Goal: Download file/media

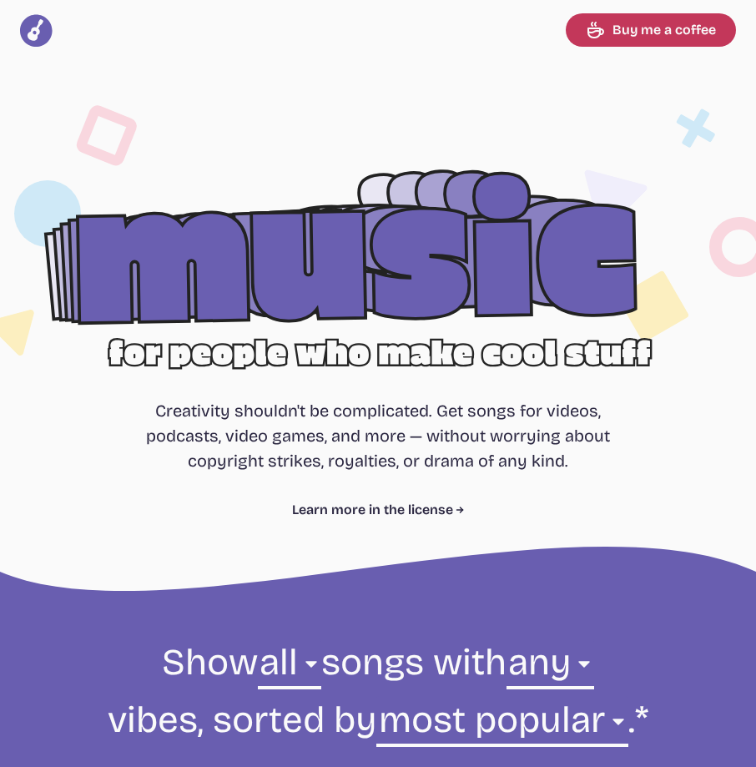
select select "most popular"
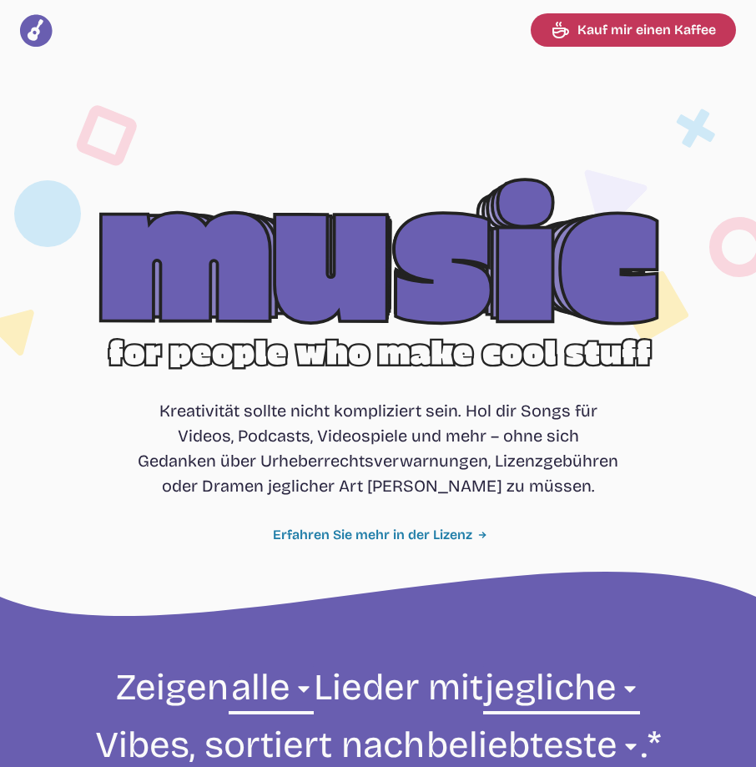
click at [394, 533] on font "Erfahren Sie mehr in der Lizenz" at bounding box center [373, 535] width 200 height 20
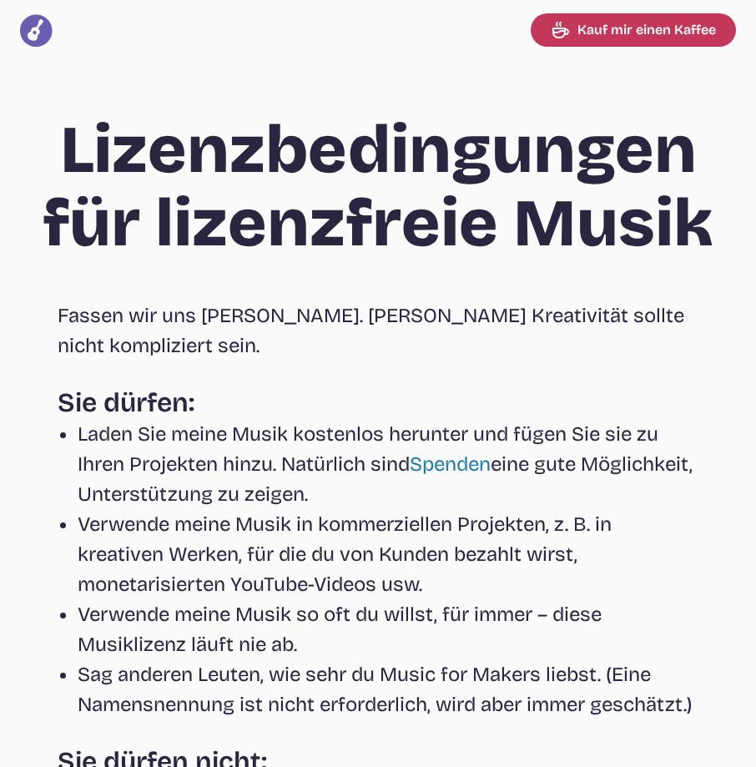
select select "most popular"
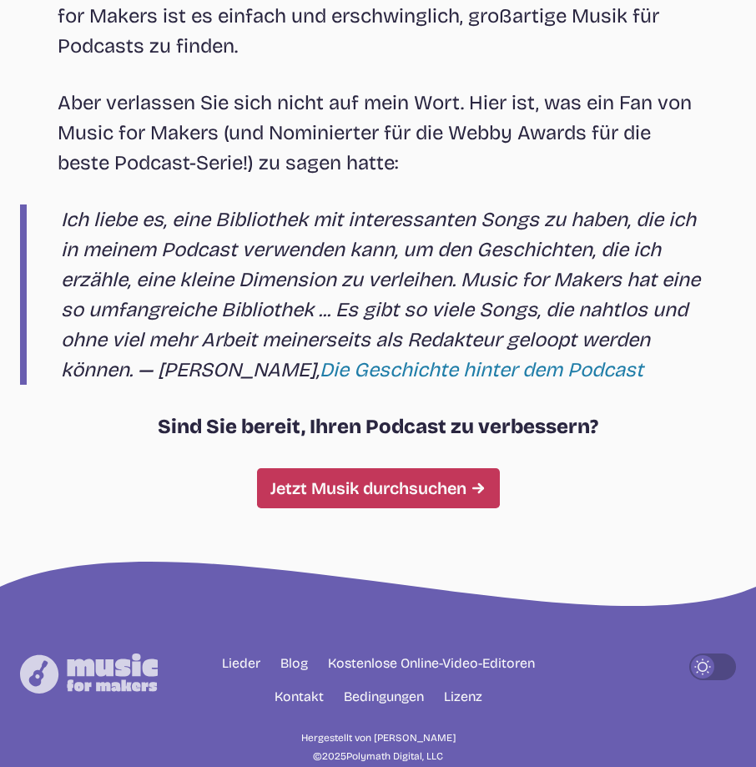
scroll to position [10565, 0]
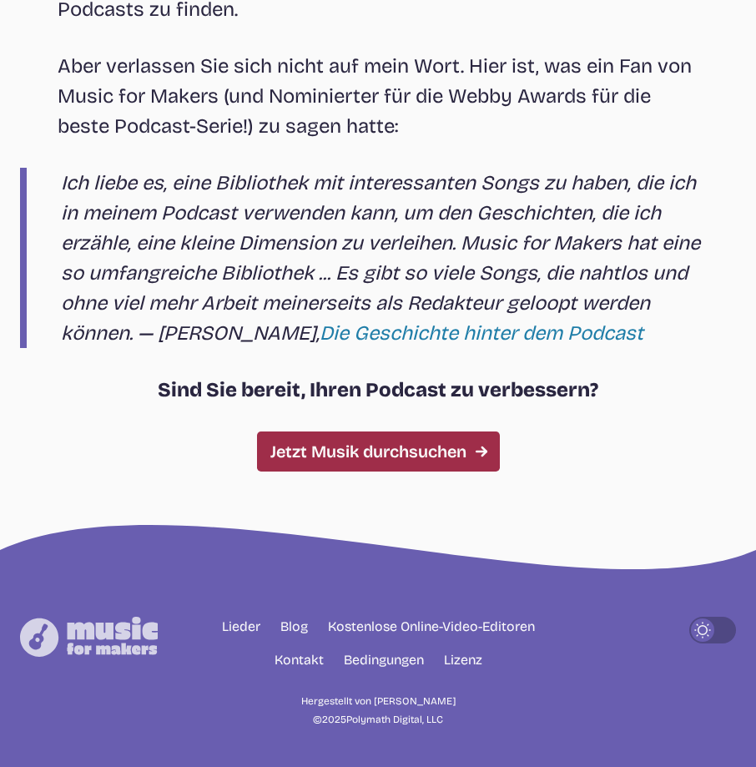
click at [361, 453] on font "Jetzt Musik durchsuchen" at bounding box center [369, 451] width 196 height 25
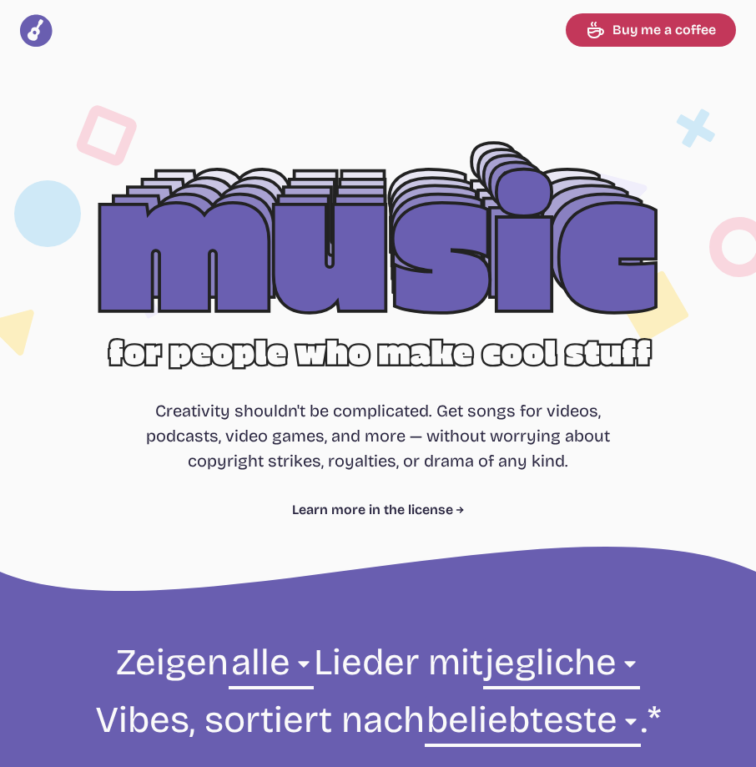
select select "most popular"
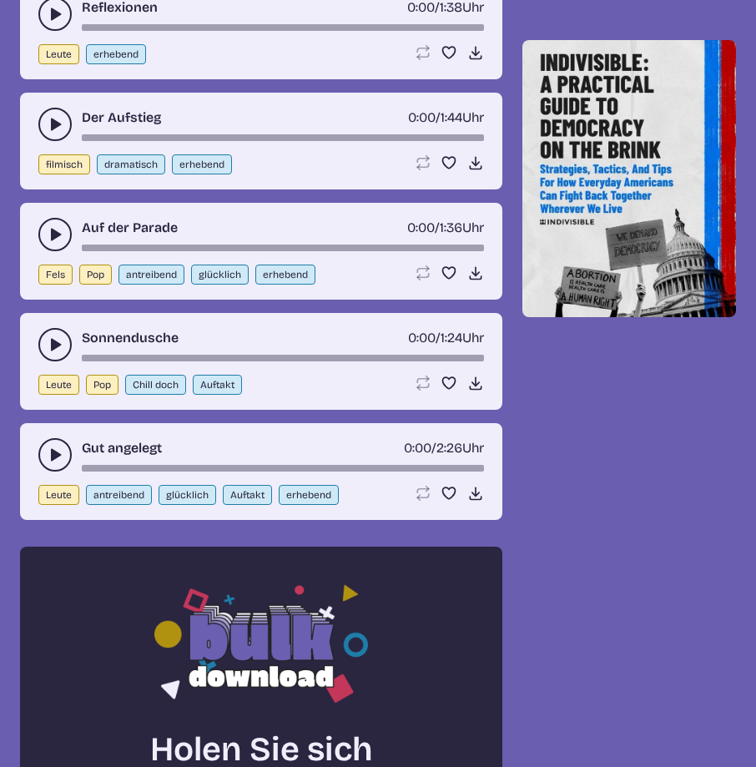
scroll to position [849, 0]
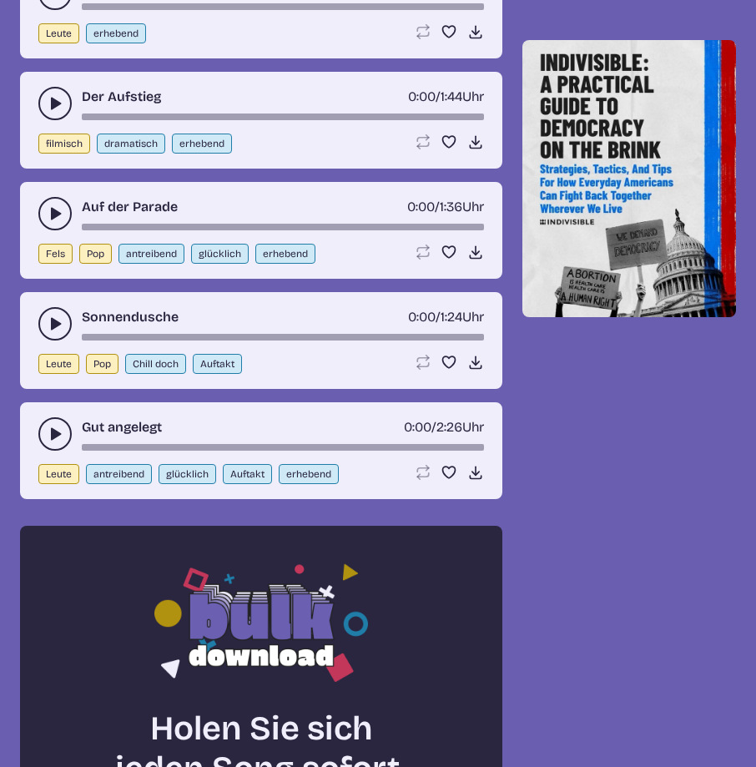
click at [45, 323] on button "Play-Pause-Umschalter" at bounding box center [54, 323] width 33 height 33
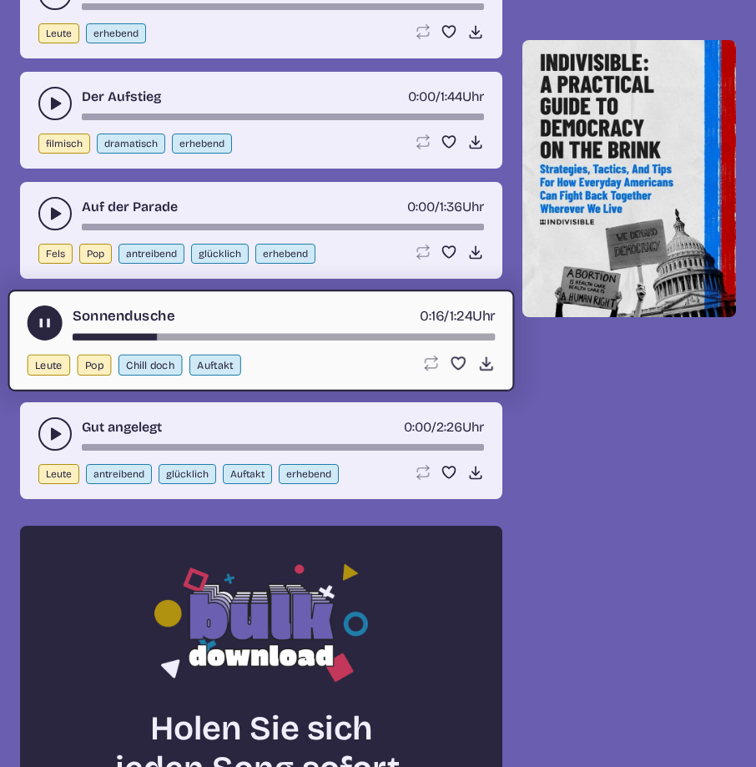
click at [145, 365] on button "Chill doch" at bounding box center [151, 365] width 64 height 21
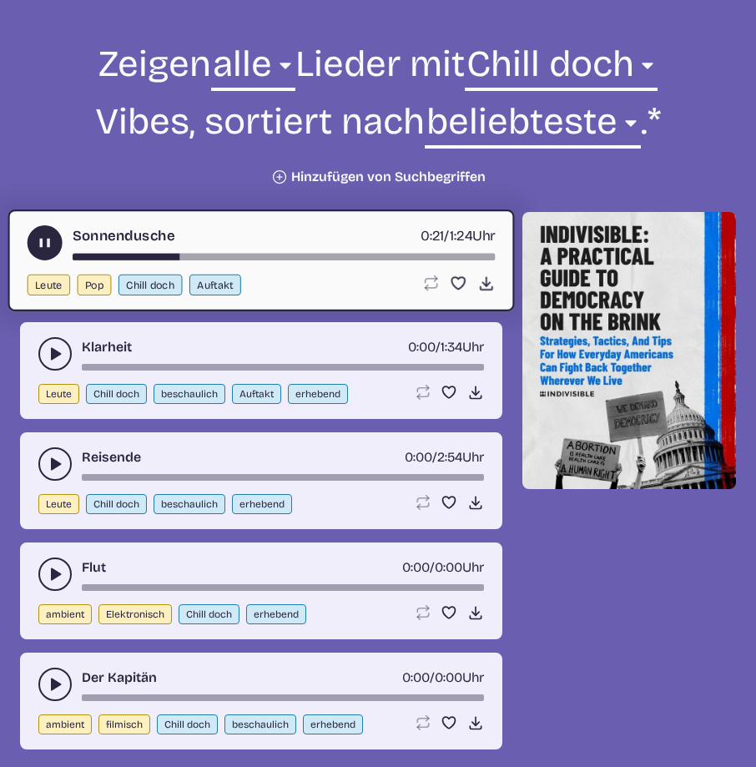
click at [212, 286] on button "Auftakt" at bounding box center [216, 285] width 52 height 21
select select "upbeat"
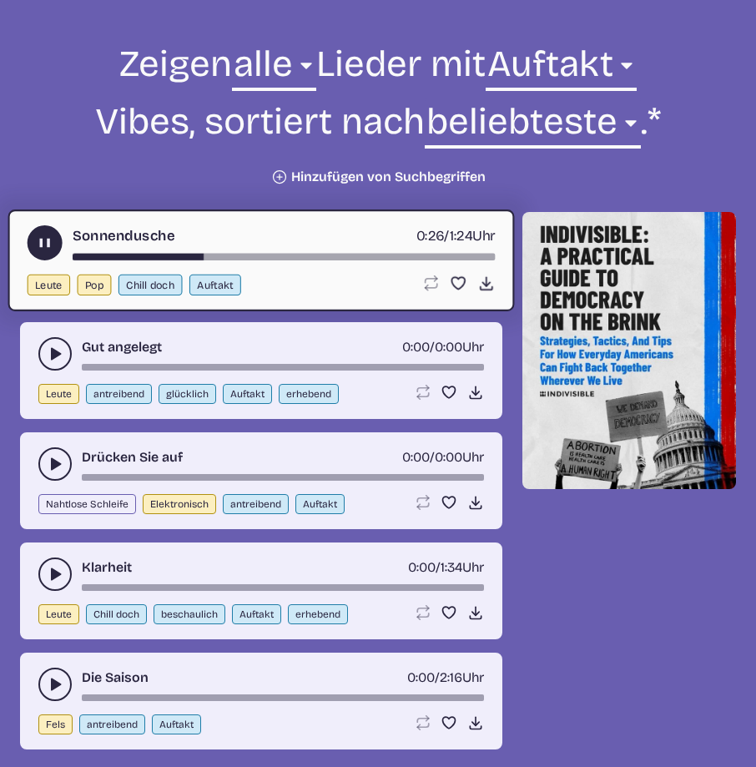
click at [53, 355] on use "Play-Pause-Umschalter" at bounding box center [55, 354] width 17 height 17
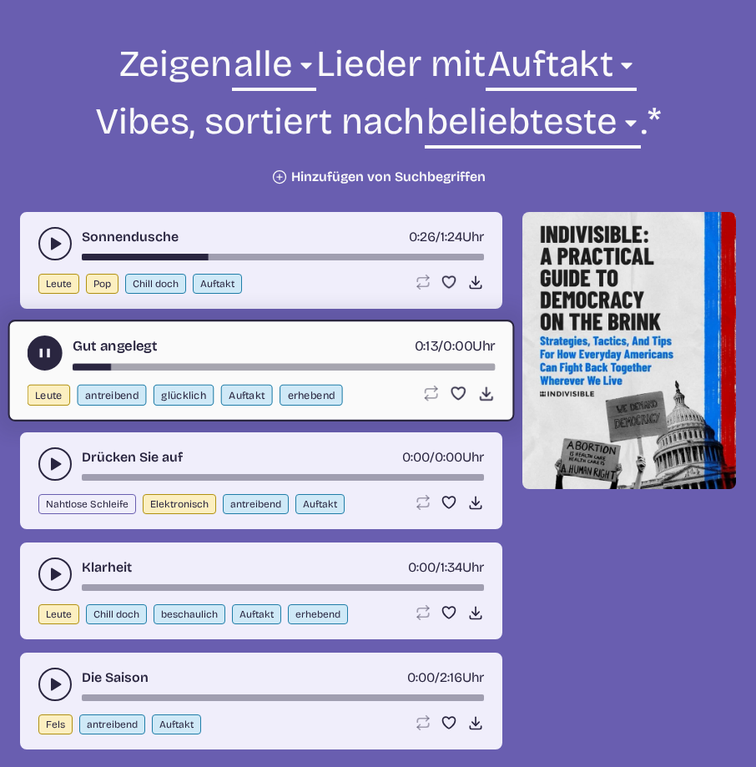
click at [50, 464] on icon "Play-Pause-Umschalter" at bounding box center [55, 464] width 17 height 17
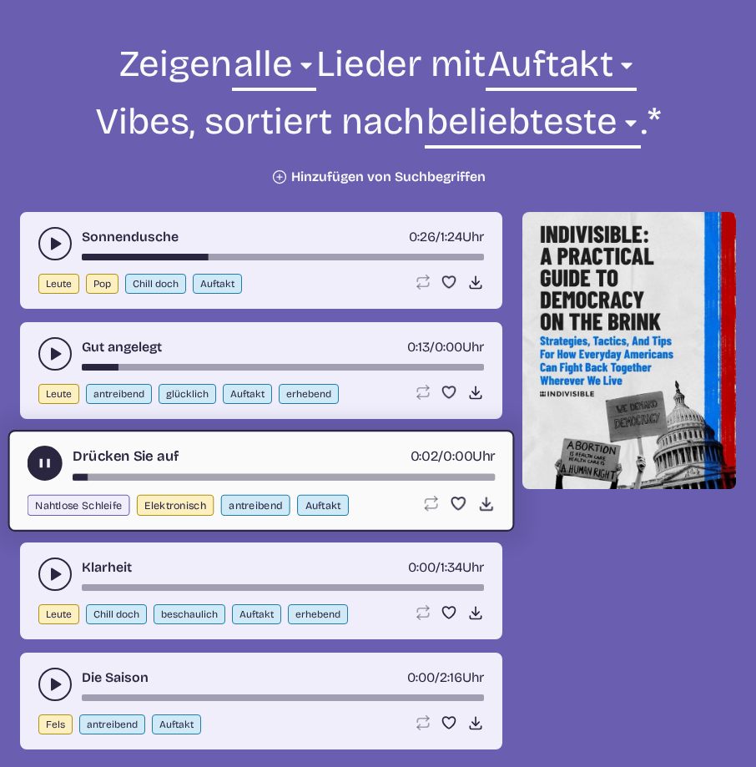
click at [54, 564] on button "Play-Pause-Umschalter" at bounding box center [54, 574] width 33 height 33
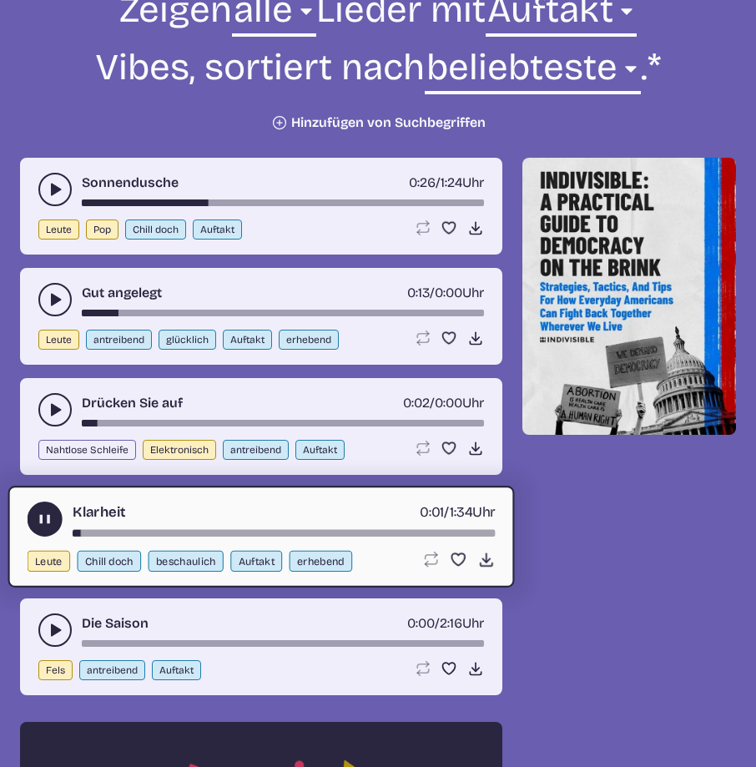
scroll to position [682, 0]
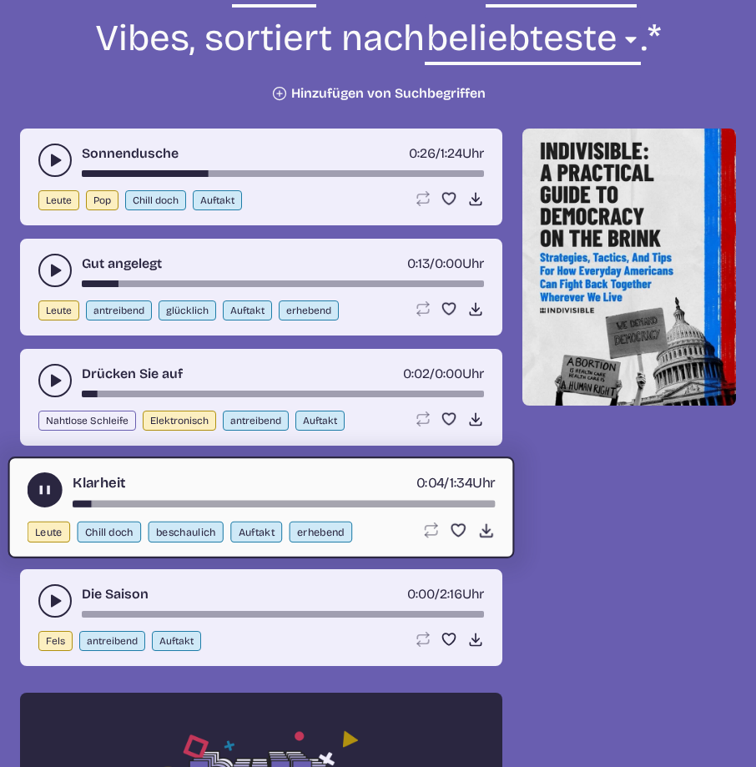
click at [52, 600] on use "Play-Pause-Umschalter" at bounding box center [55, 601] width 17 height 17
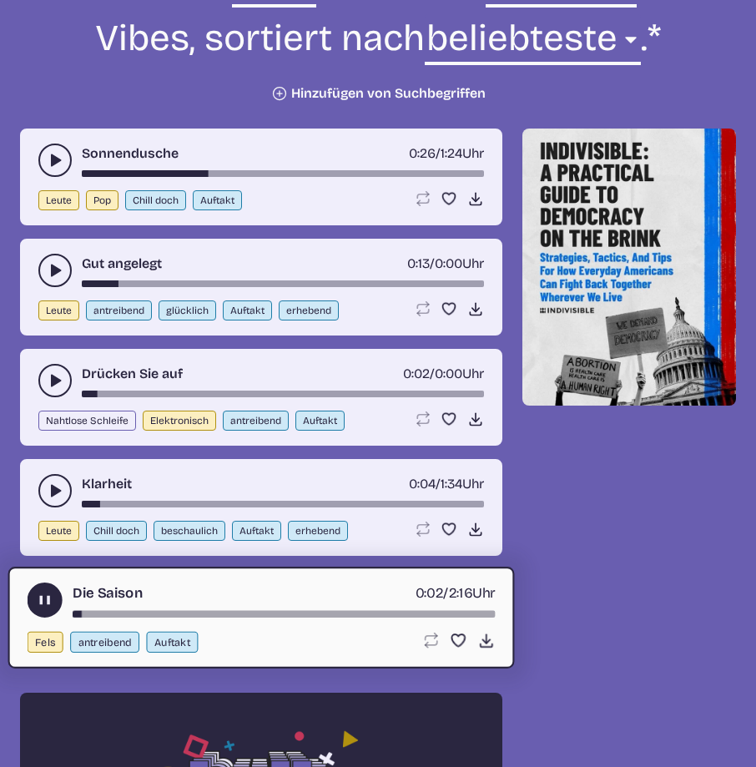
click at [49, 154] on icon "Play-Pause-Umschalter" at bounding box center [55, 160] width 17 height 17
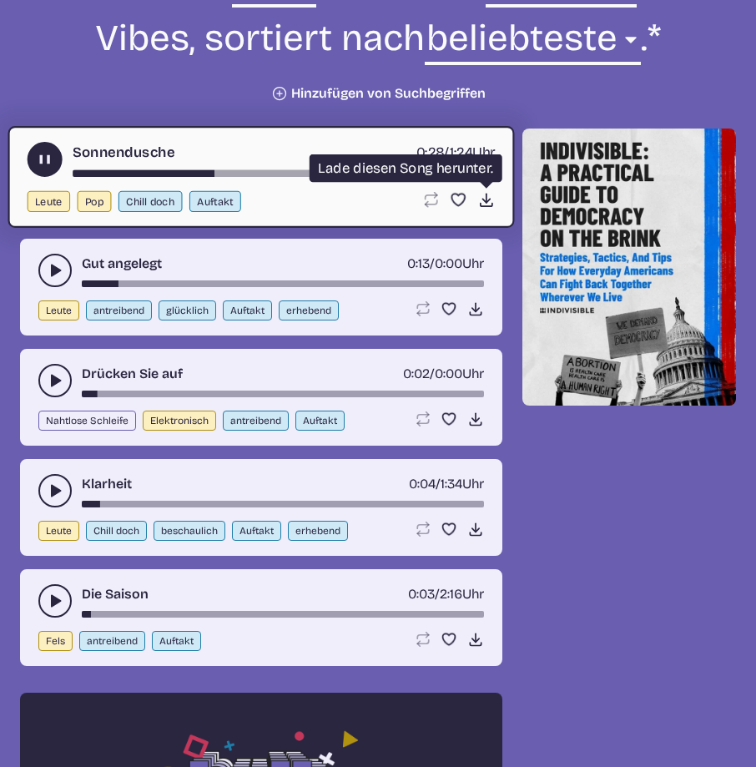
click at [482, 196] on icon "Song herunterladen" at bounding box center [487, 200] width 18 height 18
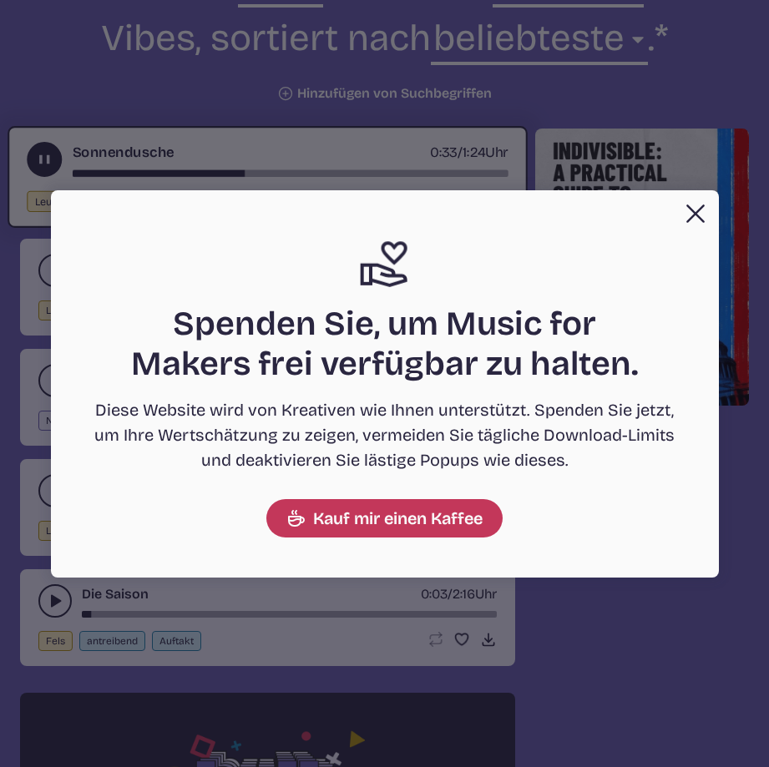
click at [692, 214] on button "Schließen" at bounding box center [695, 213] width 33 height 33
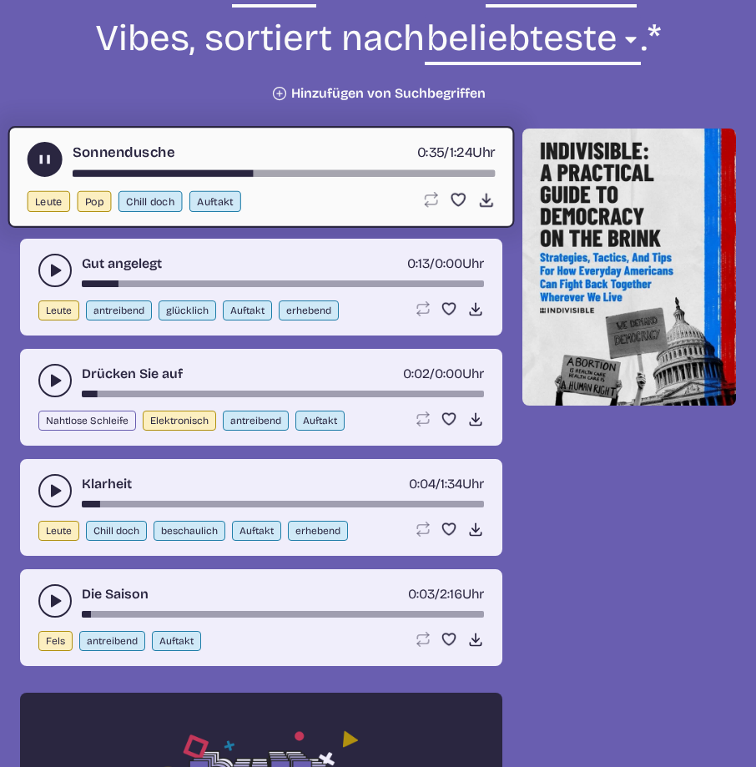
click at [43, 152] on icon "Play-Pause-Umschalter" at bounding box center [45, 160] width 18 height 18
